Goal: Task Accomplishment & Management: Use online tool/utility

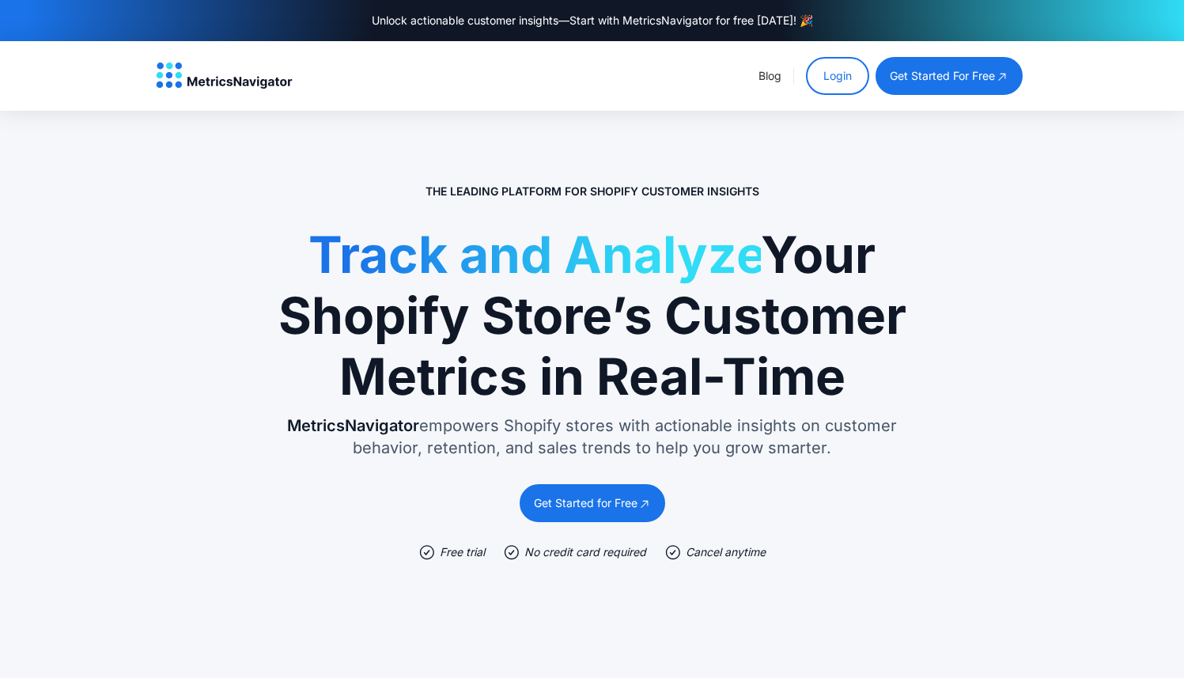
click at [839, 85] on link "Login" at bounding box center [837, 76] width 63 height 38
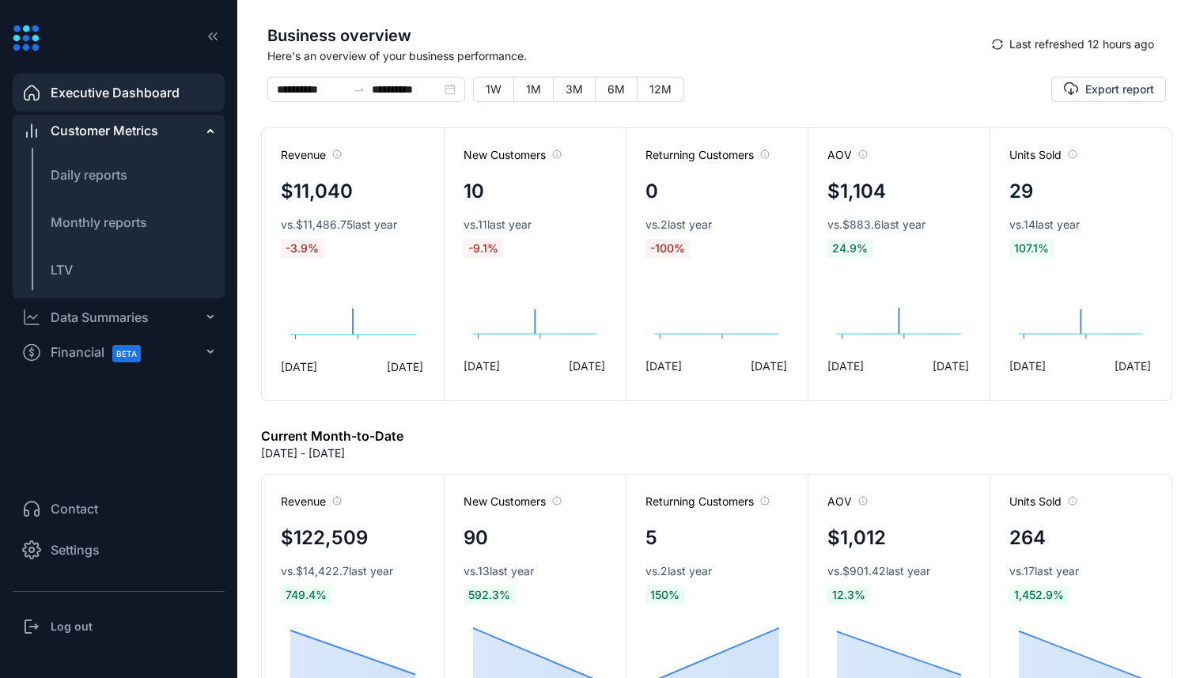
click at [1082, 61] on div "Business overview Here's an overview of your business performance. Last refresh…" at bounding box center [716, 50] width 911 height 53
click at [1058, 41] on span "Last refreshed 12 hours ago" at bounding box center [1081, 44] width 145 height 17
